Goal: Communication & Community: Ask a question

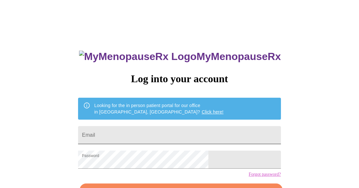
click at [164, 131] on input "Email" at bounding box center [179, 135] width 203 height 18
type input "[EMAIL_ADDRESS][DOMAIN_NAME]"
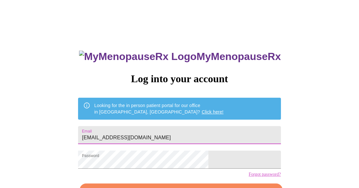
click at [304, 121] on div "MyMenopauseRx Log into your account Looking for the in person patient portal fo…" at bounding box center [180, 116] width 354 height 226
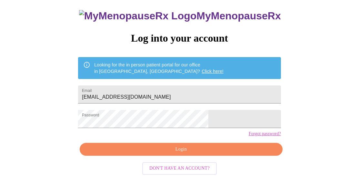
scroll to position [41, 0]
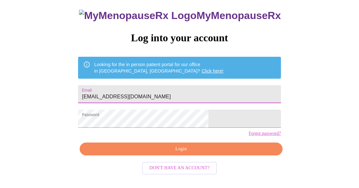
click at [159, 92] on input "[EMAIL_ADDRESS][DOMAIN_NAME]" at bounding box center [179, 94] width 203 height 18
click at [129, 93] on input "Email" at bounding box center [179, 94] width 203 height 18
type input "[EMAIL_ADDRESS][DOMAIN_NAME]"
click at [181, 153] on span "Login" at bounding box center [181, 149] width 188 height 8
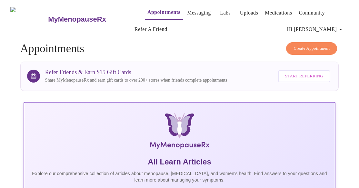
click at [327, 26] on span "Hi [PERSON_NAME]" at bounding box center [315, 29] width 57 height 9
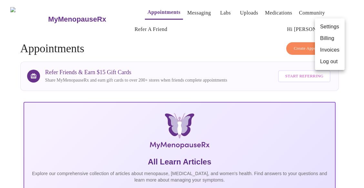
click at [328, 49] on li "Invoices" at bounding box center [330, 50] width 30 height 12
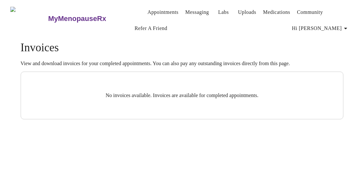
click at [263, 10] on link "Medications" at bounding box center [276, 12] width 27 height 9
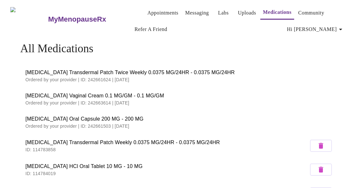
click at [68, 95] on span "Estradiol Vaginal Cream 0.1 MG/GM - 0.1 MG/GM" at bounding box center [180, 96] width 308 height 8
click at [62, 119] on span "Progesterone Oral Capsule 200 MG - 200 MG" at bounding box center [180, 119] width 308 height 8
click at [52, 71] on span "Estradiol Transdermal Patch Twice Weekly 0.0375 MG/24HR - 0.0375 MG/24HR" at bounding box center [180, 73] width 308 height 8
click at [47, 95] on span "Estradiol Vaginal Cream 0.1 MG/GM - 0.1 MG/GM" at bounding box center [180, 96] width 308 height 8
click at [48, 115] on span "Progesterone Oral Capsule 200 MG - 200 MG" at bounding box center [180, 119] width 308 height 8
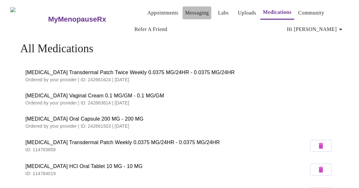
click at [185, 9] on link "Messaging" at bounding box center [197, 12] width 24 height 9
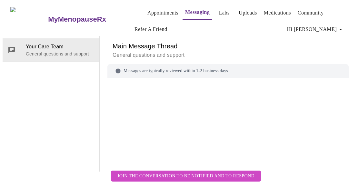
scroll to position [33, 0]
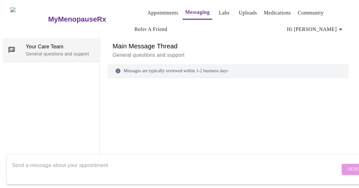
click at [27, 51] on p "General questions and support" at bounding box center [60, 54] width 68 height 6
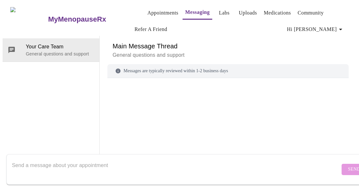
scroll to position [0, 0]
click at [219, 11] on link "Labs" at bounding box center [224, 12] width 11 height 9
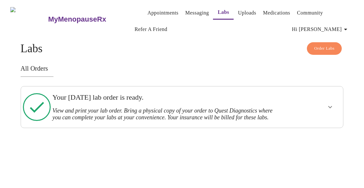
click at [185, 12] on link "Messaging" at bounding box center [197, 12] width 24 height 9
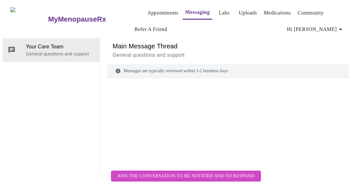
scroll to position [33, 0]
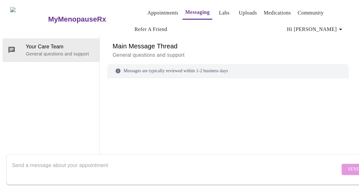
click at [100, 159] on textarea "Send a message about your appointment" at bounding box center [176, 169] width 328 height 21
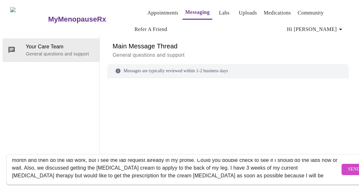
scroll to position [0, 0]
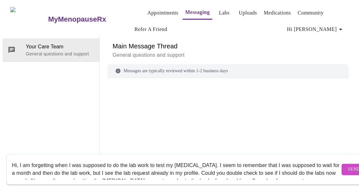
click at [237, 166] on textarea "Hi, I am forgetting when I was supposed to do the lab work to test my Testoster…" at bounding box center [176, 169] width 328 height 21
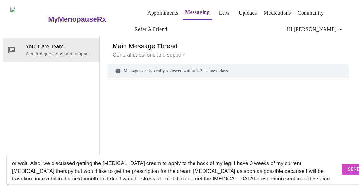
scroll to position [10, 0]
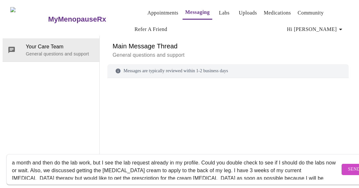
type textarea "Hi, I am forgetting when I was supposed to do the lab work to test my [MEDICAL_…"
click at [348, 166] on span "Send" at bounding box center [354, 170] width 12 height 8
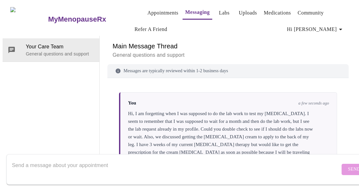
scroll to position [18, 0]
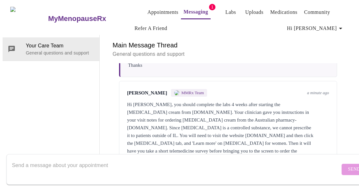
scroll to position [113, 0]
